Goal: Task Accomplishment & Management: Manage account settings

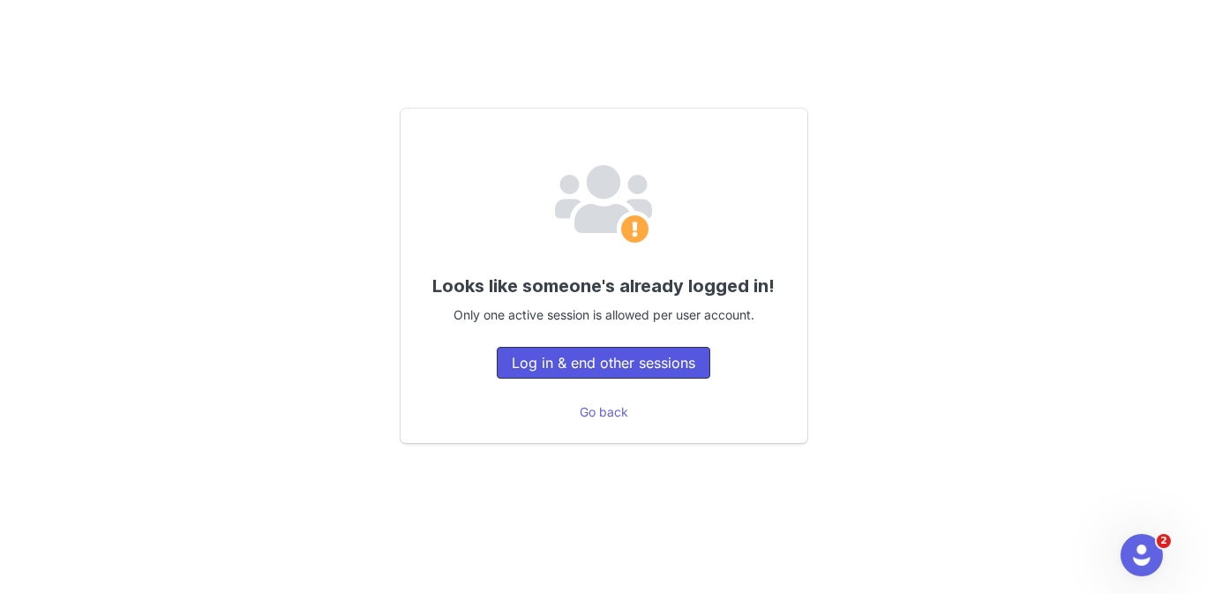
click at [624, 369] on button "Log in & end other sessions" at bounding box center [603, 363] width 213 height 32
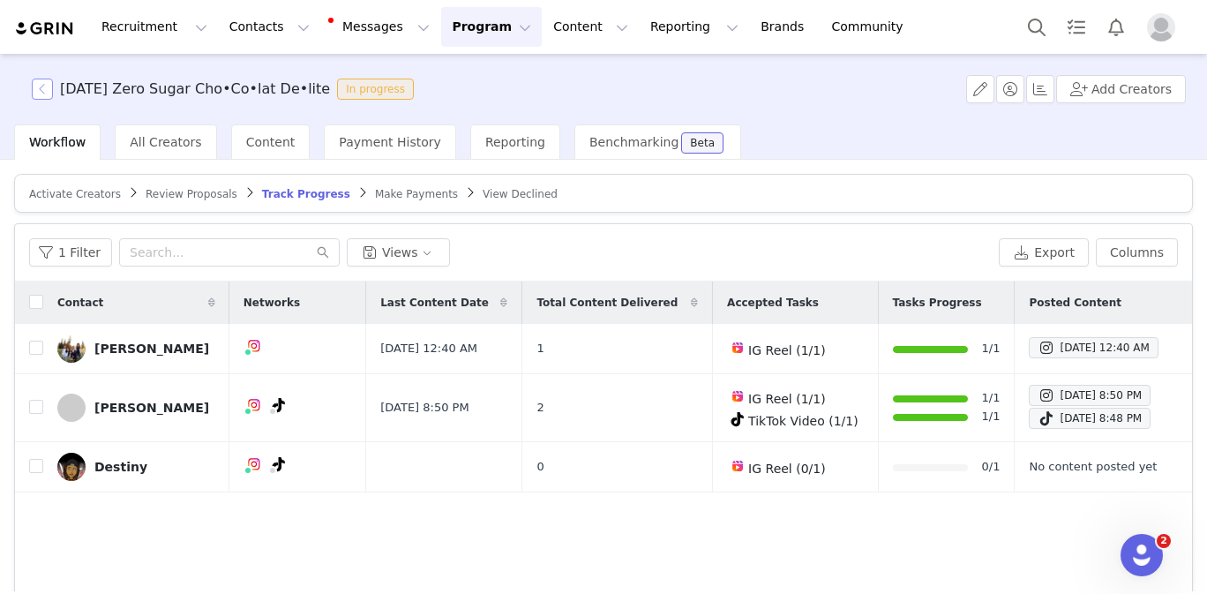
click at [42, 94] on button "button" at bounding box center [42, 88] width 21 height 21
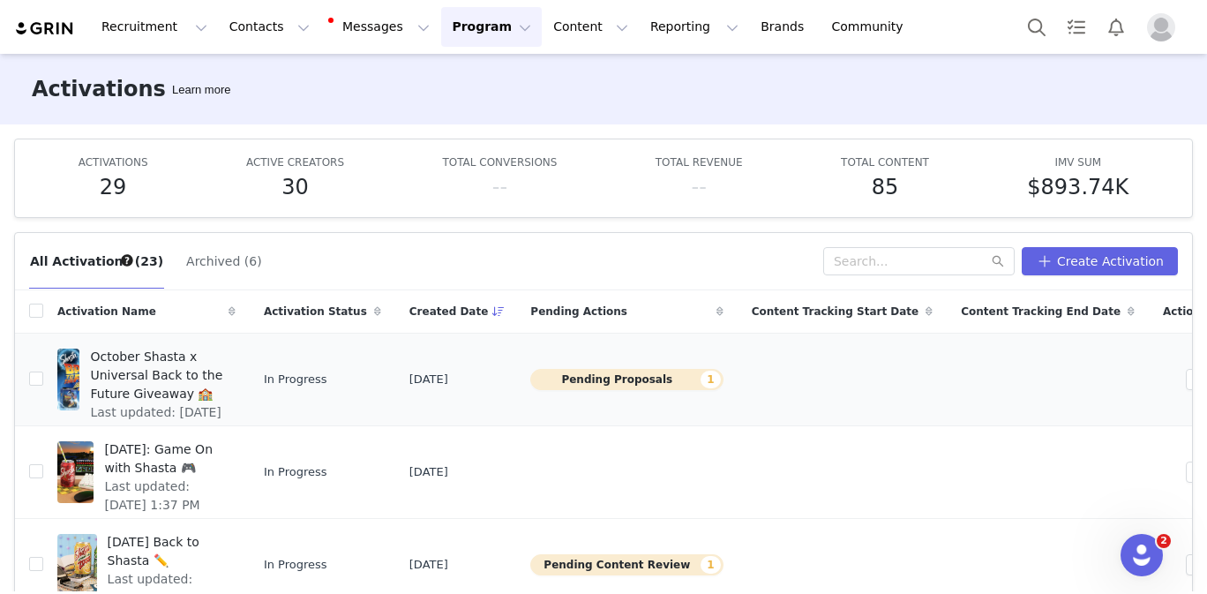
click at [668, 380] on button "Pending Proposals 1" at bounding box center [626, 379] width 192 height 21
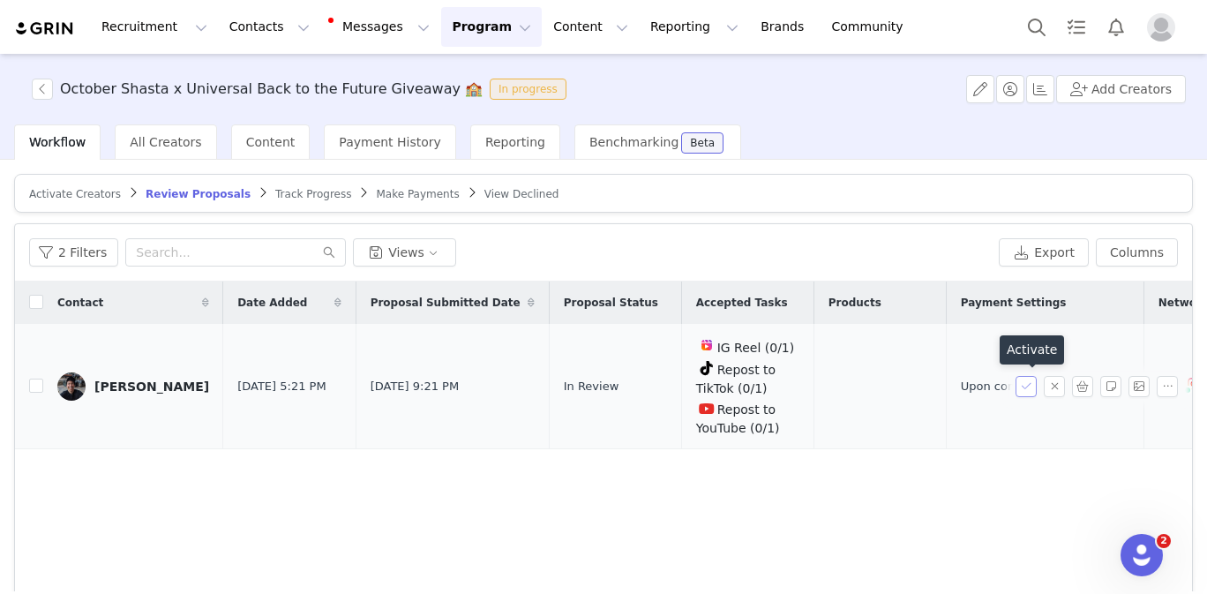
click at [1021, 390] on button "button" at bounding box center [1025, 386] width 21 height 21
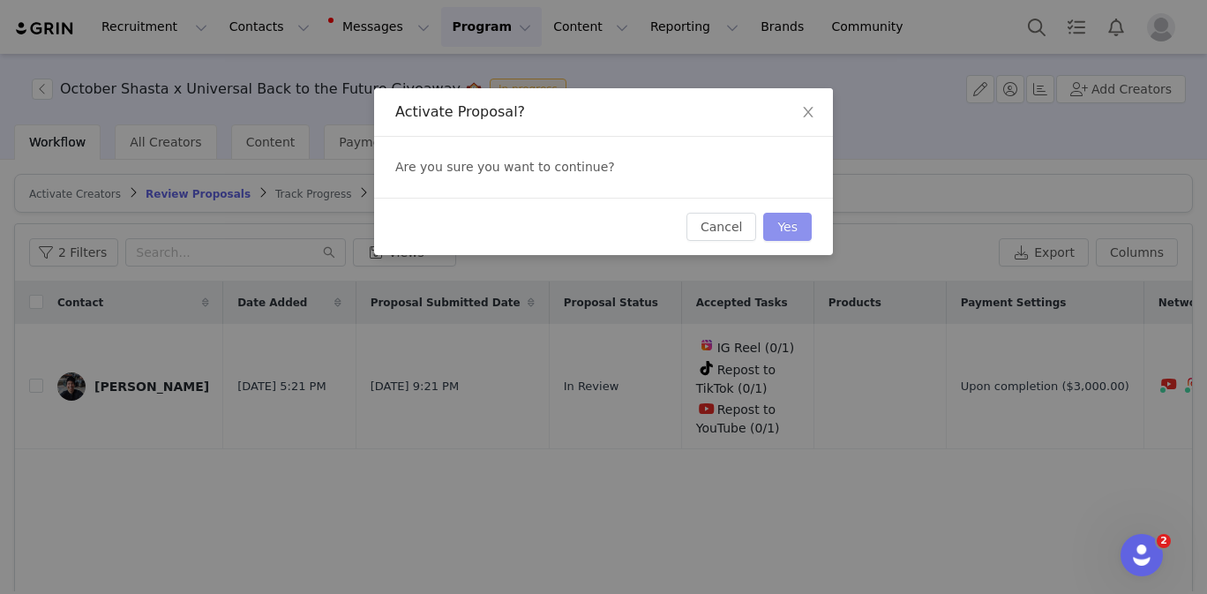
click at [784, 225] on button "Yes" at bounding box center [787, 227] width 49 height 28
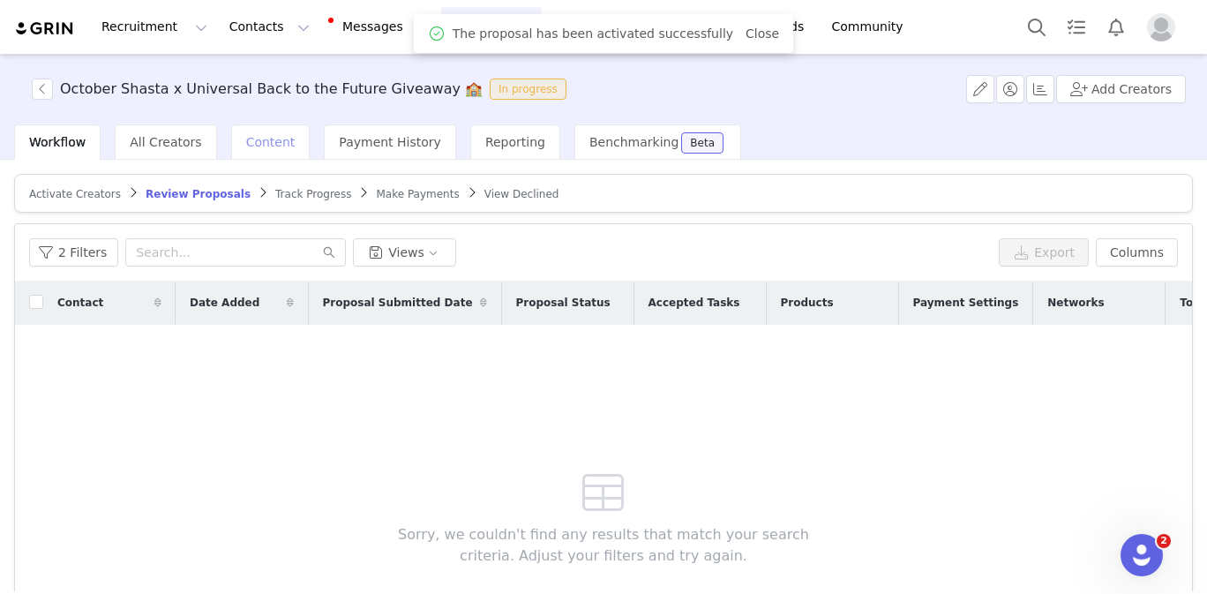
click at [274, 133] on div "Content" at bounding box center [270, 141] width 79 height 35
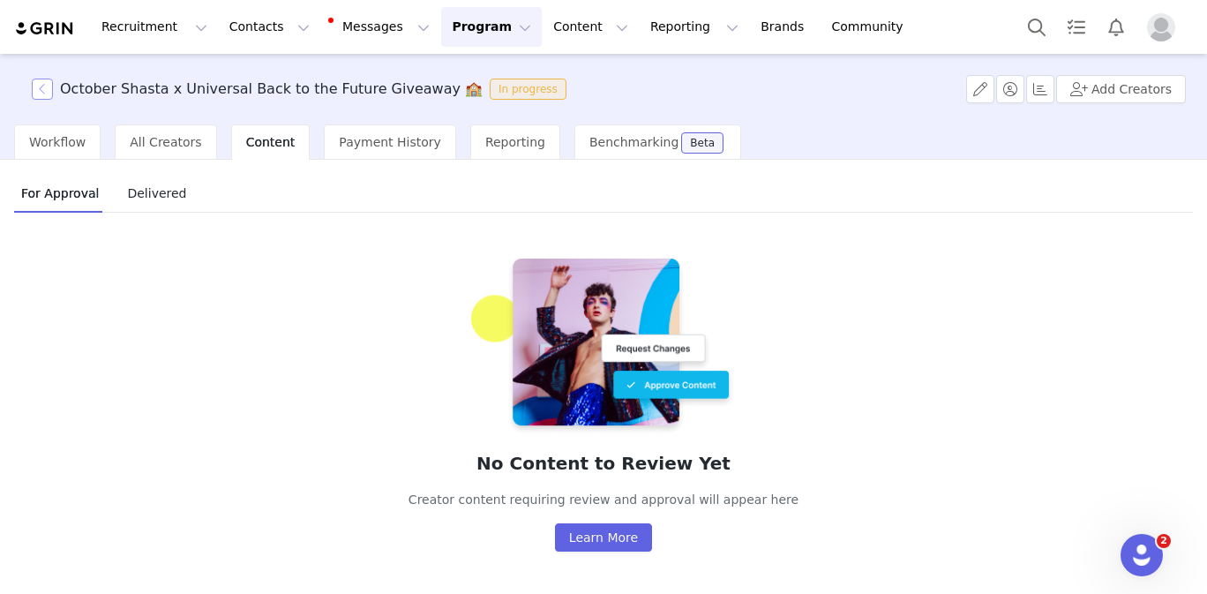
click at [41, 94] on button "button" at bounding box center [42, 88] width 21 height 21
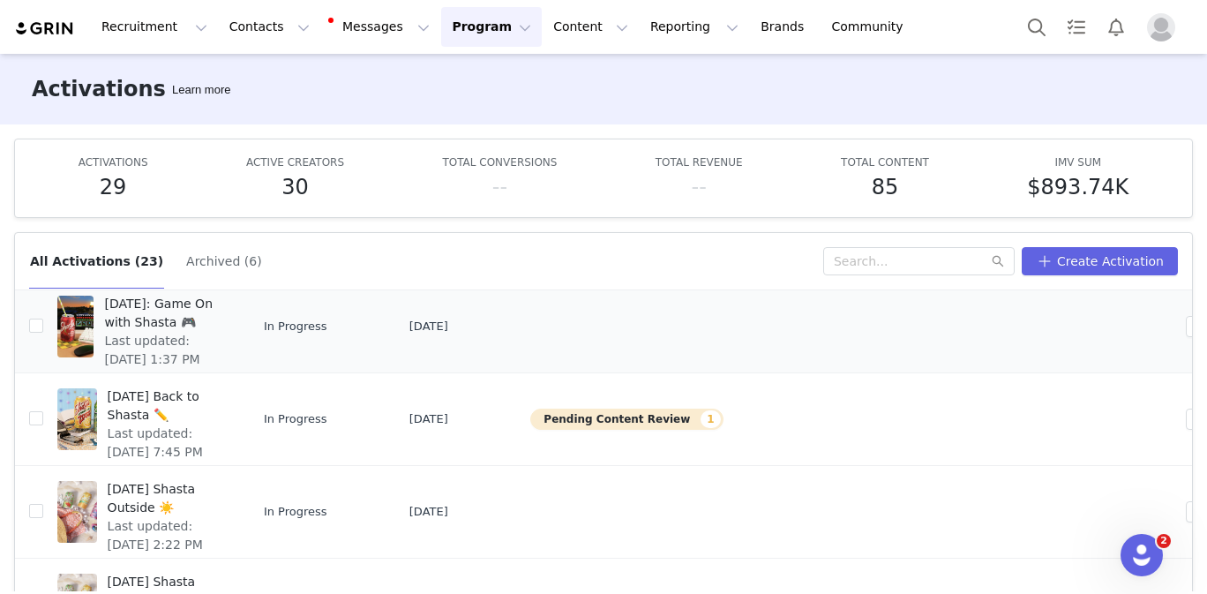
scroll to position [146, 0]
click at [395, 430] on td "In Progress" at bounding box center [323, 417] width 146 height 93
click at [590, 421] on button "Pending Content Review 1" at bounding box center [626, 417] width 192 height 21
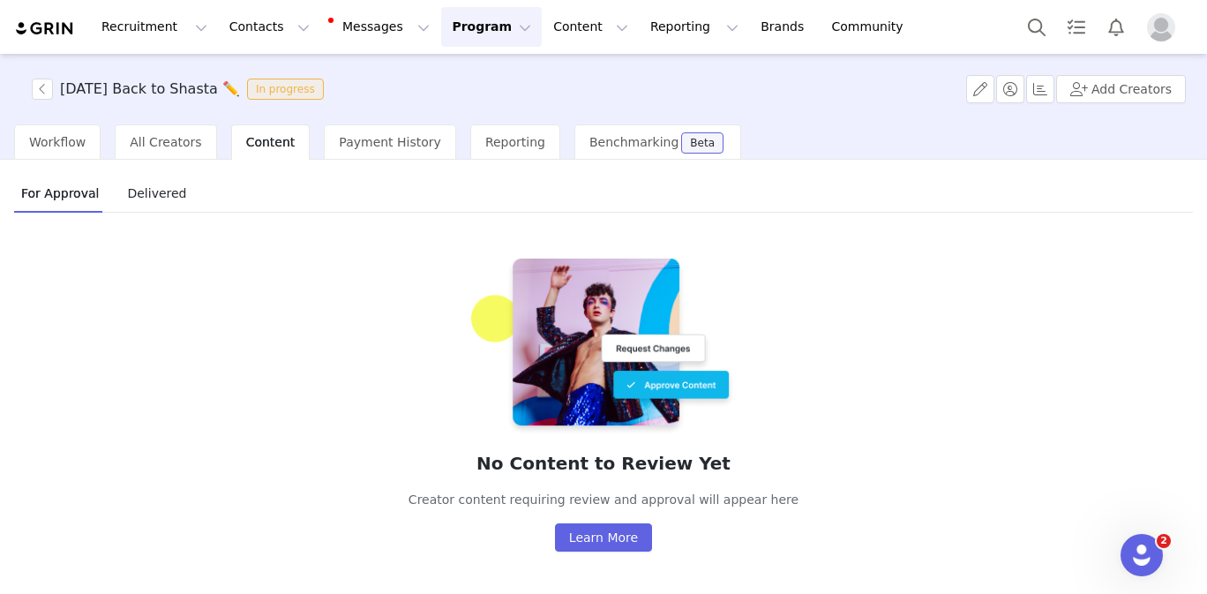
click at [249, 138] on span "Content" at bounding box center [270, 142] width 49 height 14
click at [47, 140] on span "Workflow" at bounding box center [57, 142] width 56 height 14
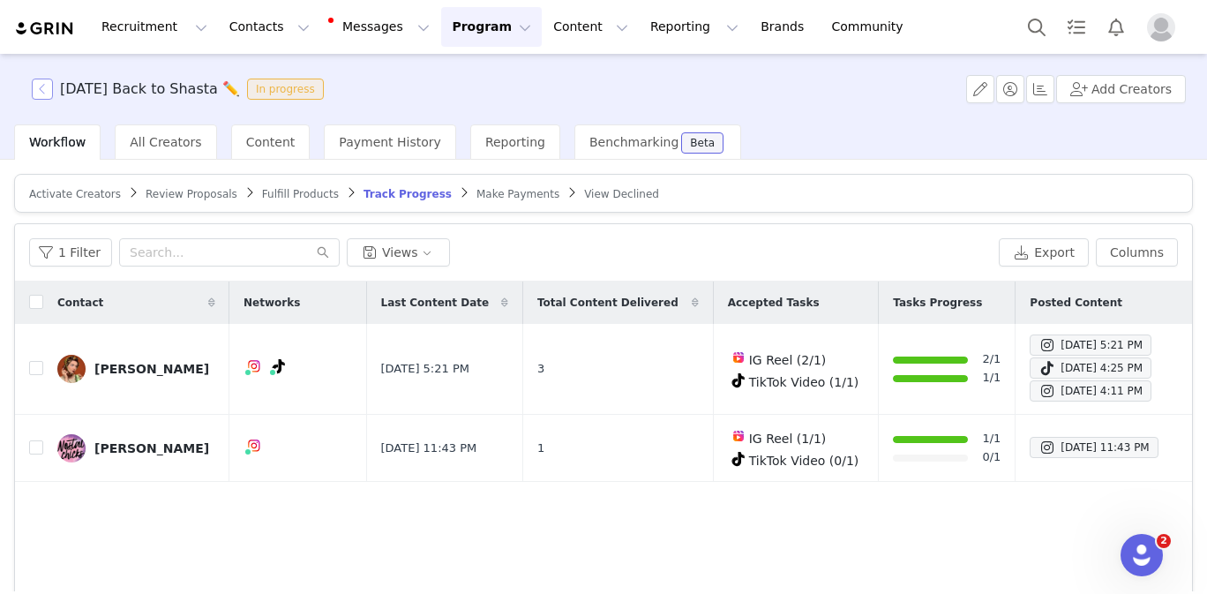
click at [48, 89] on button "button" at bounding box center [42, 88] width 21 height 21
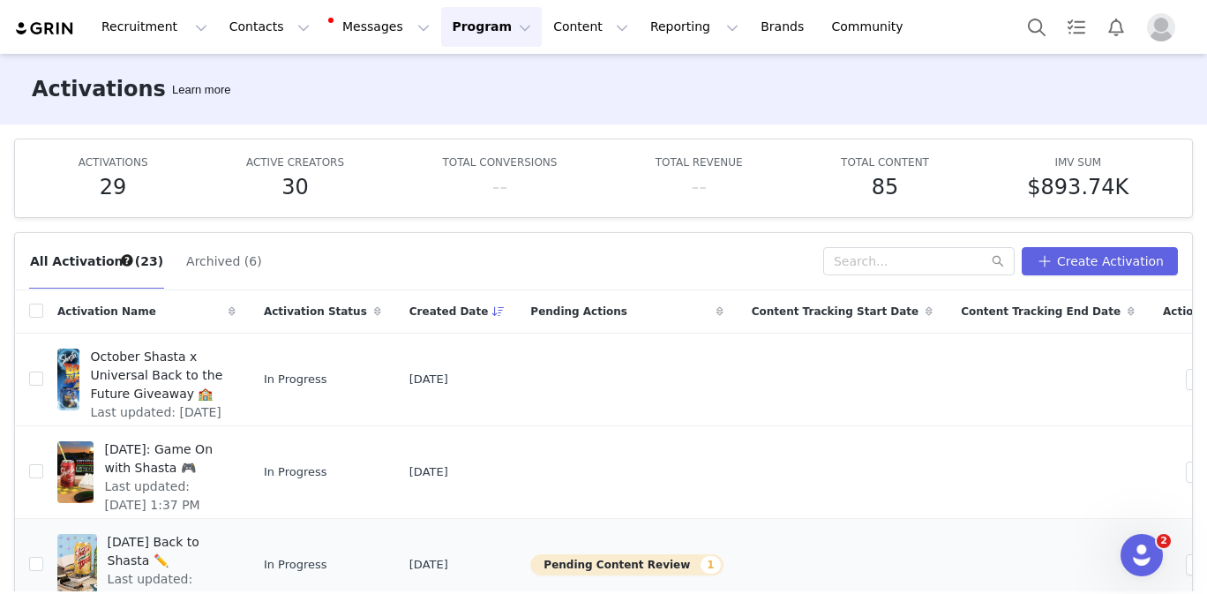
click at [67, 556] on div at bounding box center [77, 565] width 40 height 62
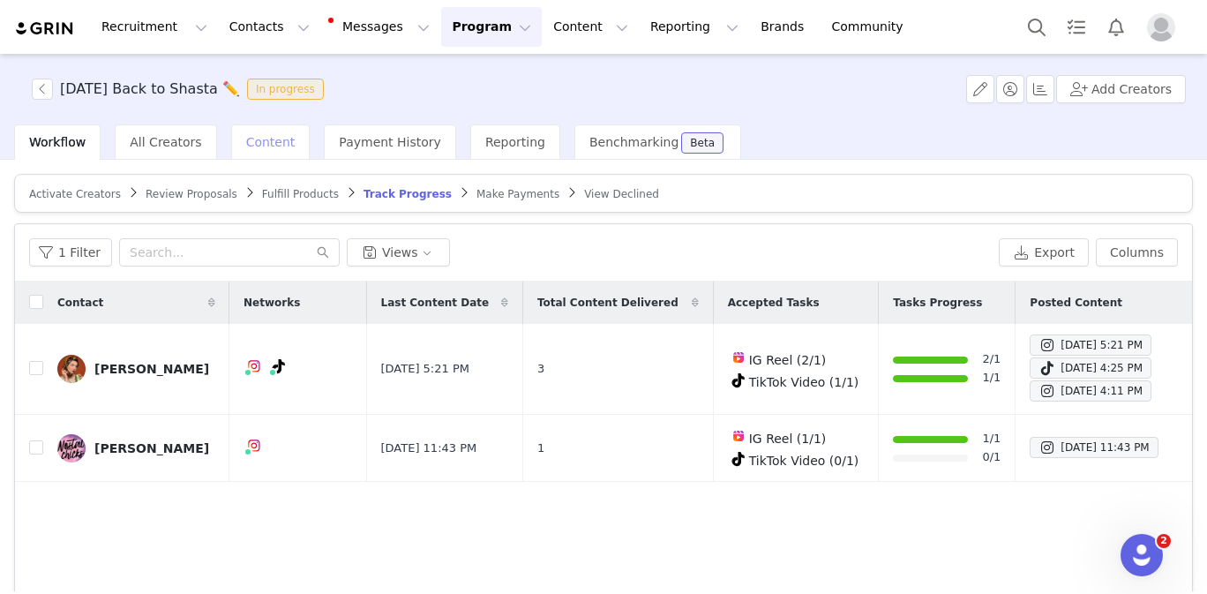
click at [248, 142] on span "Content" at bounding box center [270, 142] width 49 height 14
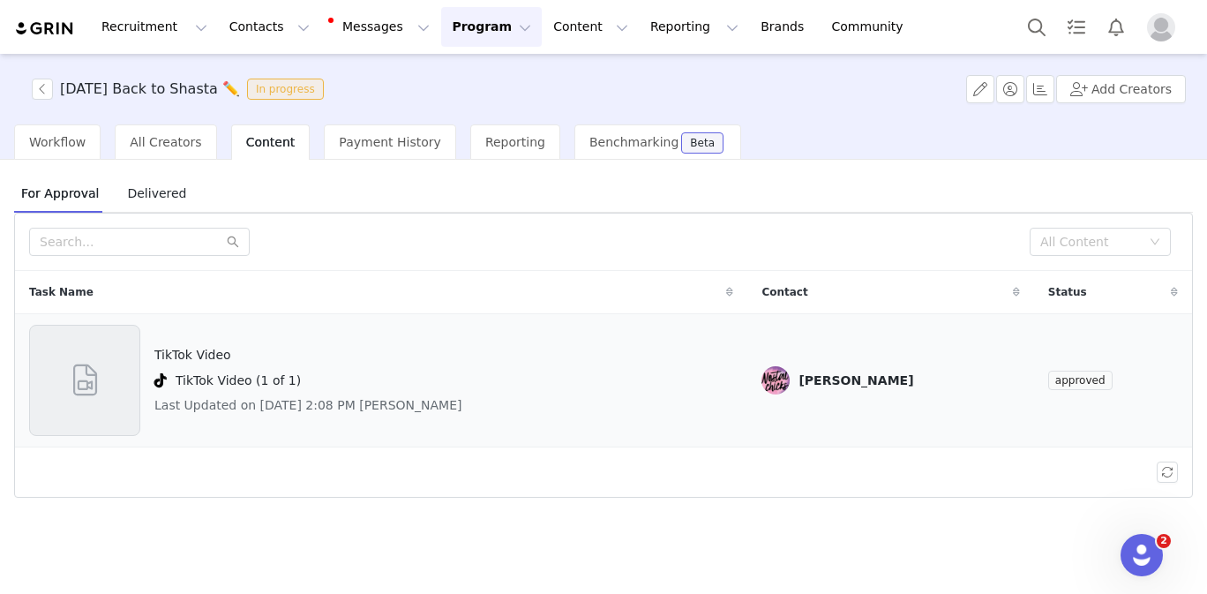
click at [1084, 382] on span "approved" at bounding box center [1080, 379] width 64 height 19
click at [1088, 377] on span "approved" at bounding box center [1080, 379] width 64 height 19
click at [49, 86] on button "button" at bounding box center [42, 88] width 21 height 21
